Goal: Communication & Community: Answer question/provide support

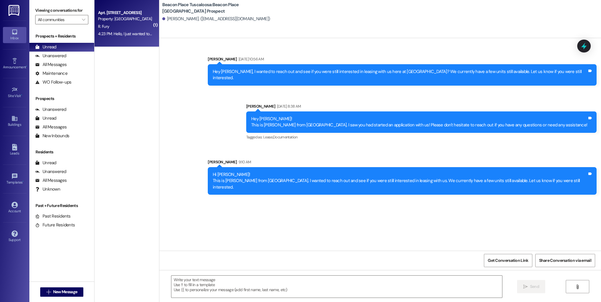
click at [117, 19] on div "Property: [GEOGRAPHIC_DATA] [GEOGRAPHIC_DATA]" at bounding box center [125, 19] width 54 height 6
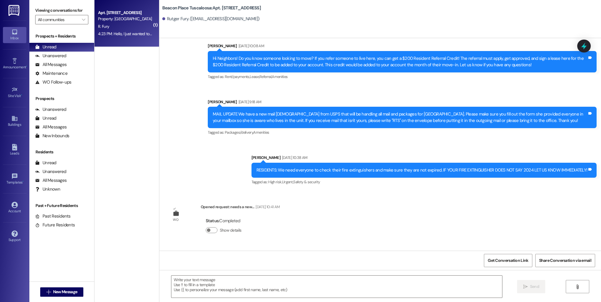
scroll to position [1387, 0]
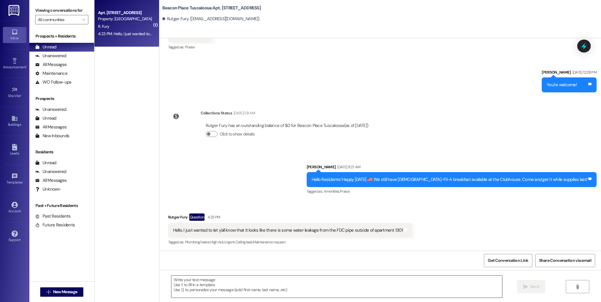
click at [287, 252] on textarea at bounding box center [336, 287] width 331 height 22
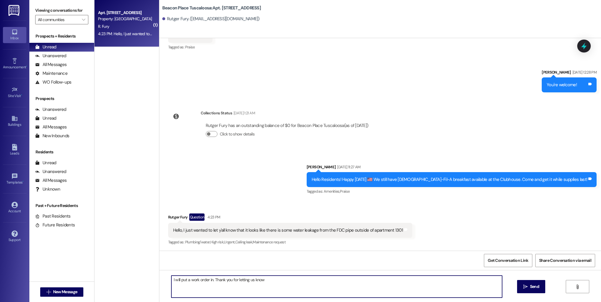
type textarea "I will put a work order in. Thank you for letting us know!"
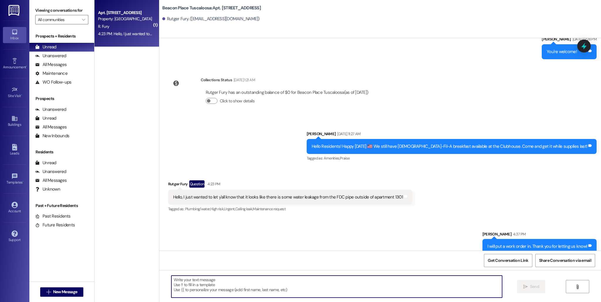
scroll to position [1428, 0]
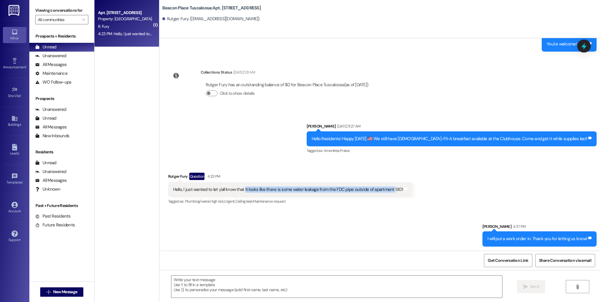
drag, startPoint x: 239, startPoint y: 189, endPoint x: 386, endPoint y: 187, distance: 147.1
click at [386, 187] on div "Hello, I just wanted to let y'all know that it looks like there is some water l…" at bounding box center [288, 190] width 230 height 6
copy div "it looks like there is some water leakage from the FDC pipe outside of apartment"
click at [4, 157] on link "Leads" at bounding box center [14, 150] width 23 height 16
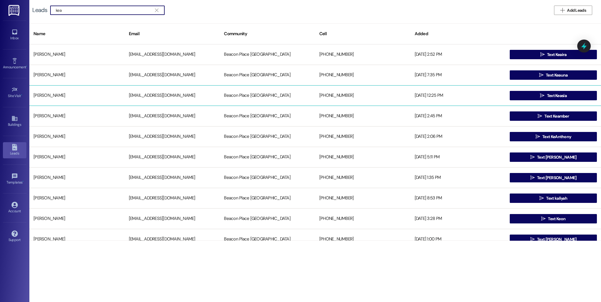
type input "kea"
click at [407, 102] on div "[PERSON_NAME] [EMAIL_ADDRESS][DOMAIN_NAME] [GEOGRAPHIC_DATA] [GEOGRAPHIC_DATA] …" at bounding box center [315, 95] width 572 height 21
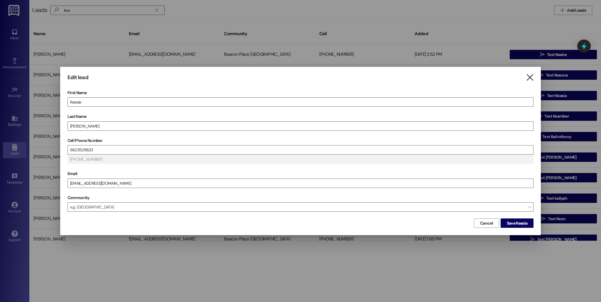
click at [407, 77] on icon "" at bounding box center [530, 78] width 8 height 6
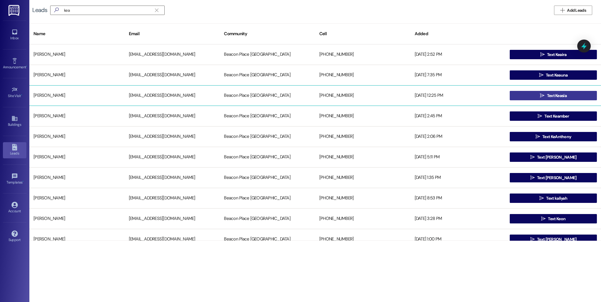
click at [407, 99] on span "Text Keasia" at bounding box center [557, 96] width 20 height 6
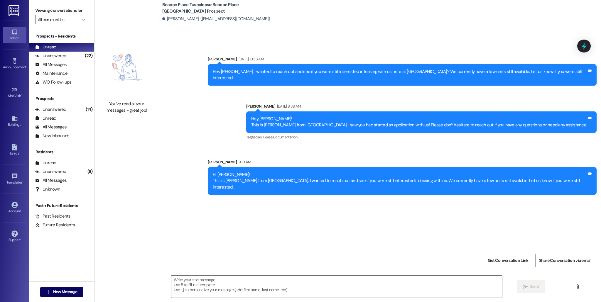
drag, startPoint x: 213, startPoint y: 168, endPoint x: 346, endPoint y: 181, distance: 133.6
click at [346, 181] on div "Hi [PERSON_NAME]! This is [PERSON_NAME] from [GEOGRAPHIC_DATA]. I wanted to rea…" at bounding box center [402, 181] width 389 height 28
copy div "Hi [PERSON_NAME]! This is [PERSON_NAME] from [GEOGRAPHIC_DATA]. I wanted to rea…"
drag, startPoint x: 192, startPoint y: 21, endPoint x: 242, endPoint y: 21, distance: 50.2
click at [242, 21] on div "[PERSON_NAME]. ([EMAIL_ADDRESS][DOMAIN_NAME])" at bounding box center [216, 19] width 108 height 6
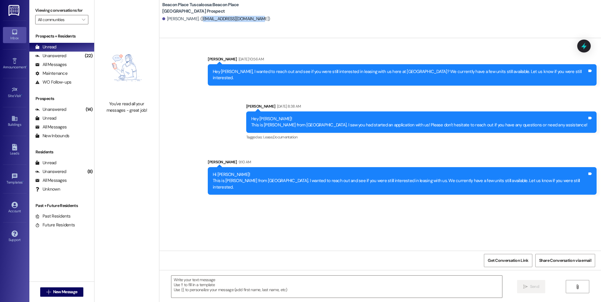
copy div "[EMAIL_ADDRESS][DOMAIN_NAME]"
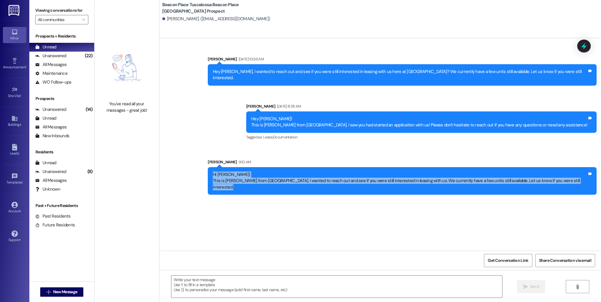
drag, startPoint x: 211, startPoint y: 168, endPoint x: 601, endPoint y: 178, distance: 390.0
click at [407, 178] on div "Sent via SMS [PERSON_NAME] 9:10 AM Hi [PERSON_NAME]! This is [PERSON_NAME] from…" at bounding box center [402, 177] width 398 height 45
copy div "Hi [PERSON_NAME]! This is [PERSON_NAME] from [GEOGRAPHIC_DATA]. I wanted to rea…"
